Goal: Information Seeking & Learning: Learn about a topic

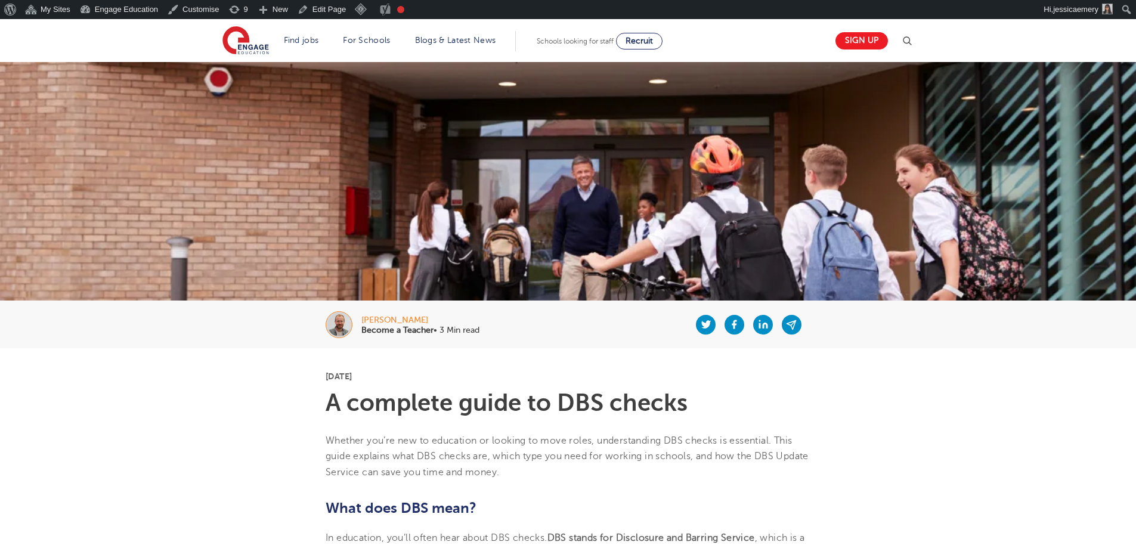
scroll to position [60, 0]
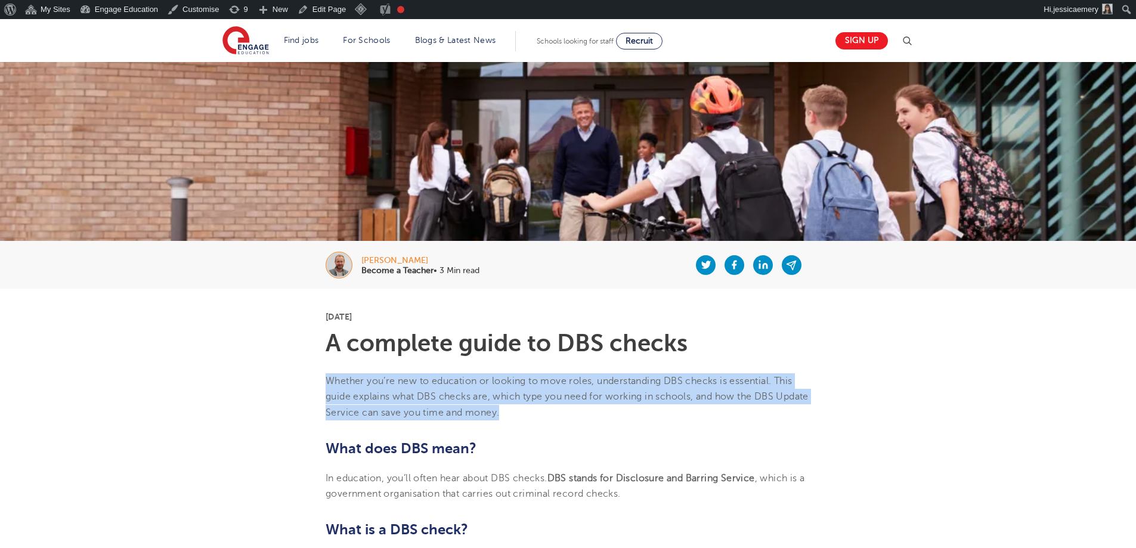
drag, startPoint x: 342, startPoint y: 380, endPoint x: 606, endPoint y: 411, distance: 265.4
copy span "Whether you’re new to education or looking to move roles, understanding DBS che…"
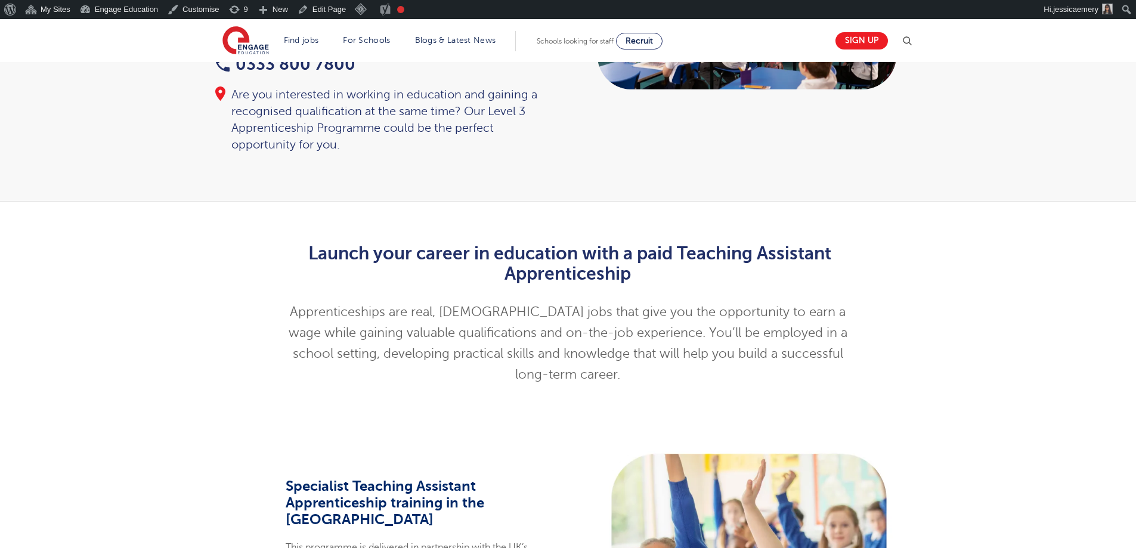
scroll to position [298, 0]
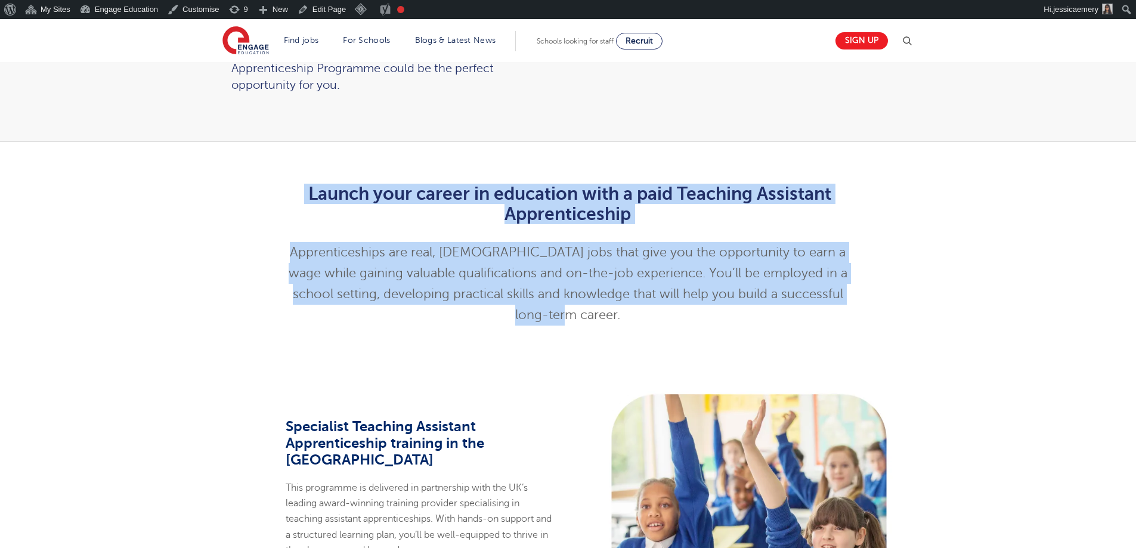
drag, startPoint x: 299, startPoint y: 191, endPoint x: 869, endPoint y: 296, distance: 579.6
click at [869, 296] on div "Launch your career in education with a paid Teaching Assistant Apprenticeship A…" at bounding box center [568, 252] width 603 height 172
copy div "Launch your career in education with a paid Teaching Assistant Apprenticeship A…"
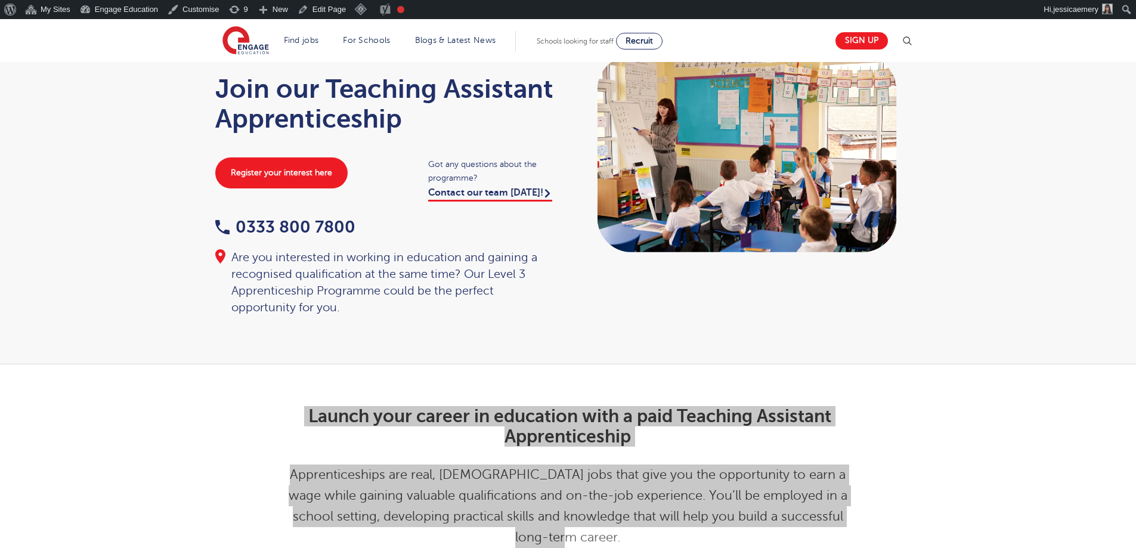
scroll to position [0, 0]
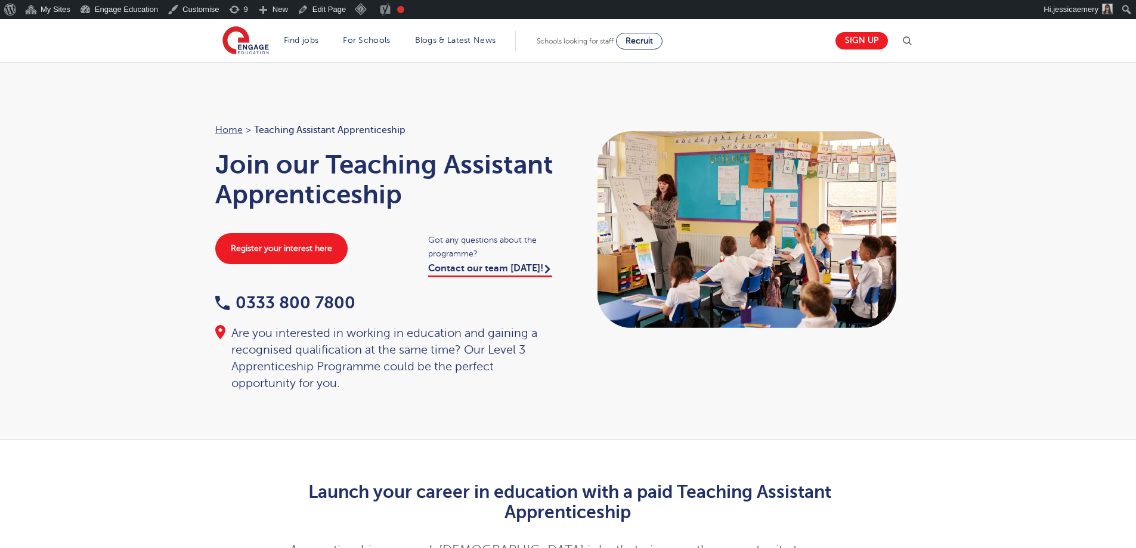
click at [126, 416] on div "Home > Teaching Assistant Apprenticeship Join our Teaching Assistant Apprentice…" at bounding box center [568, 251] width 1136 height 378
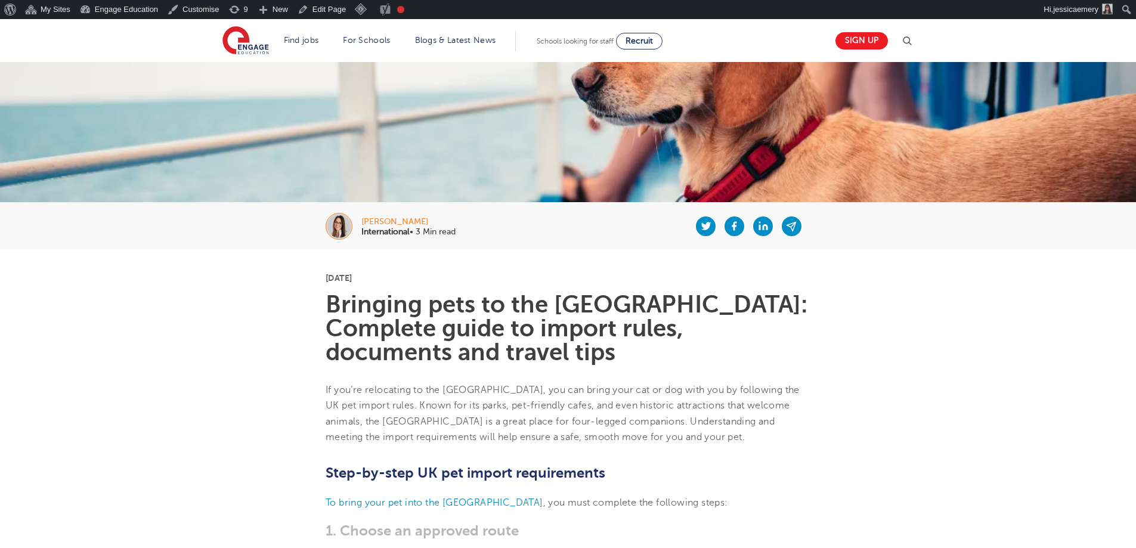
scroll to position [119, 0]
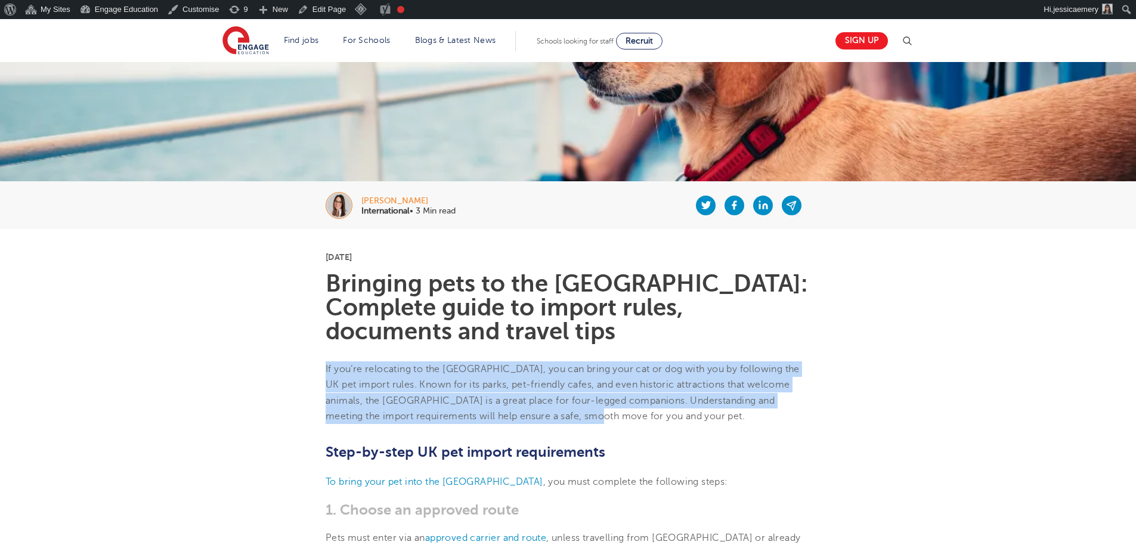
drag, startPoint x: 326, startPoint y: 340, endPoint x: 597, endPoint y: 391, distance: 276.0
click at [597, 391] on p "If you’re relocating to the [GEOGRAPHIC_DATA], you can bring your cat or dog wi…" at bounding box center [568, 392] width 485 height 63
copy p "If you’re relocating to the [GEOGRAPHIC_DATA], you can bring your cat or dog wi…"
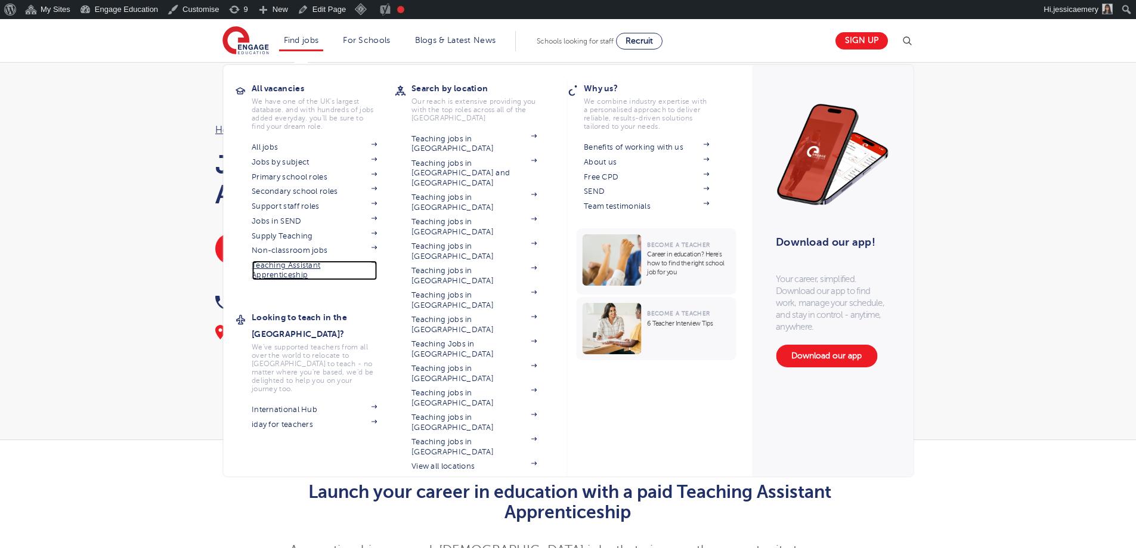
click at [320, 265] on link "Teaching Assistant Apprenticeship" at bounding box center [314, 271] width 125 height 20
